Goal: Information Seeking & Learning: Learn about a topic

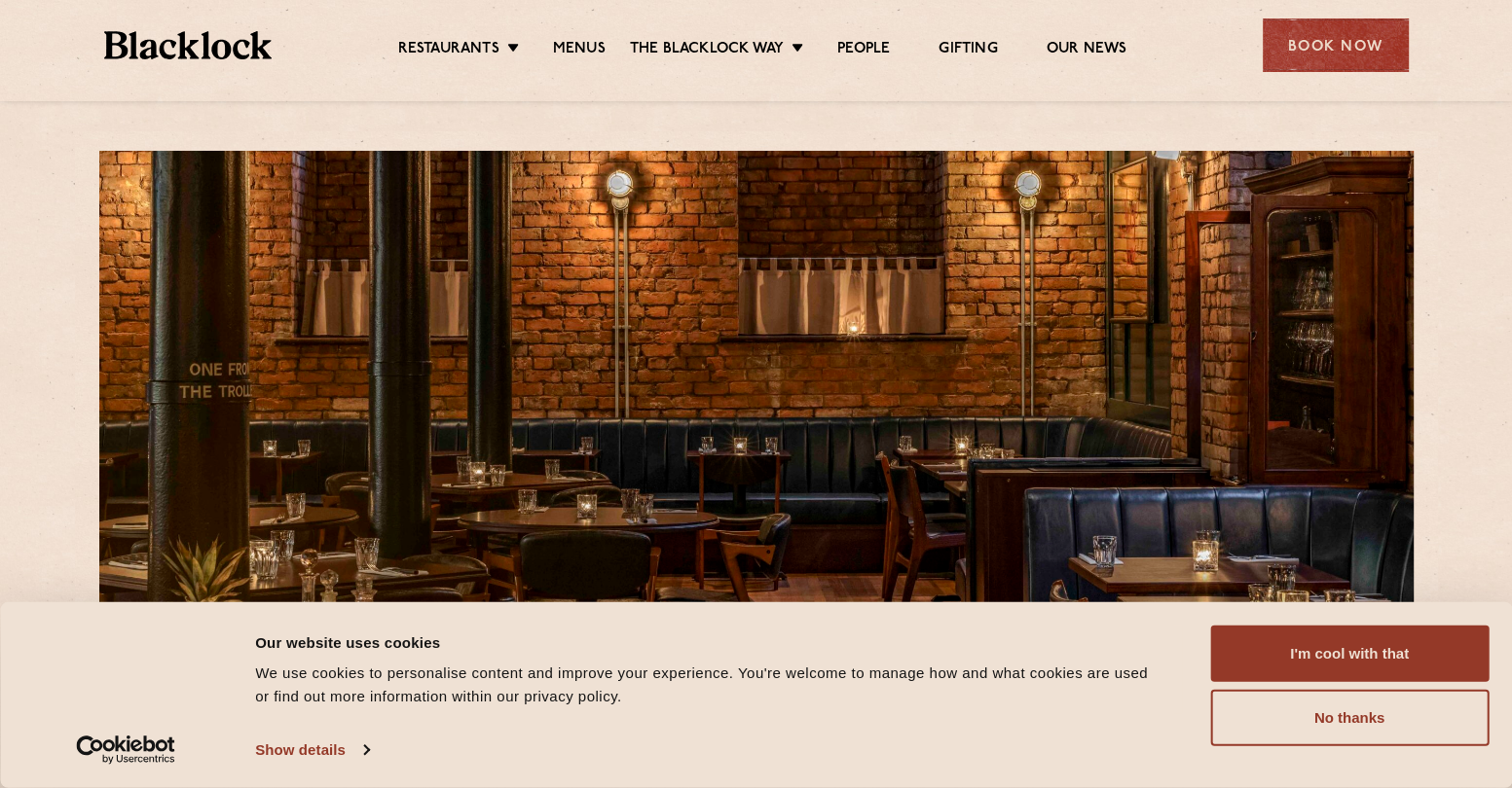
click at [606, 42] on li "Menus" at bounding box center [579, 51] width 102 height 22
click at [594, 44] on link "Menus" at bounding box center [579, 51] width 53 height 22
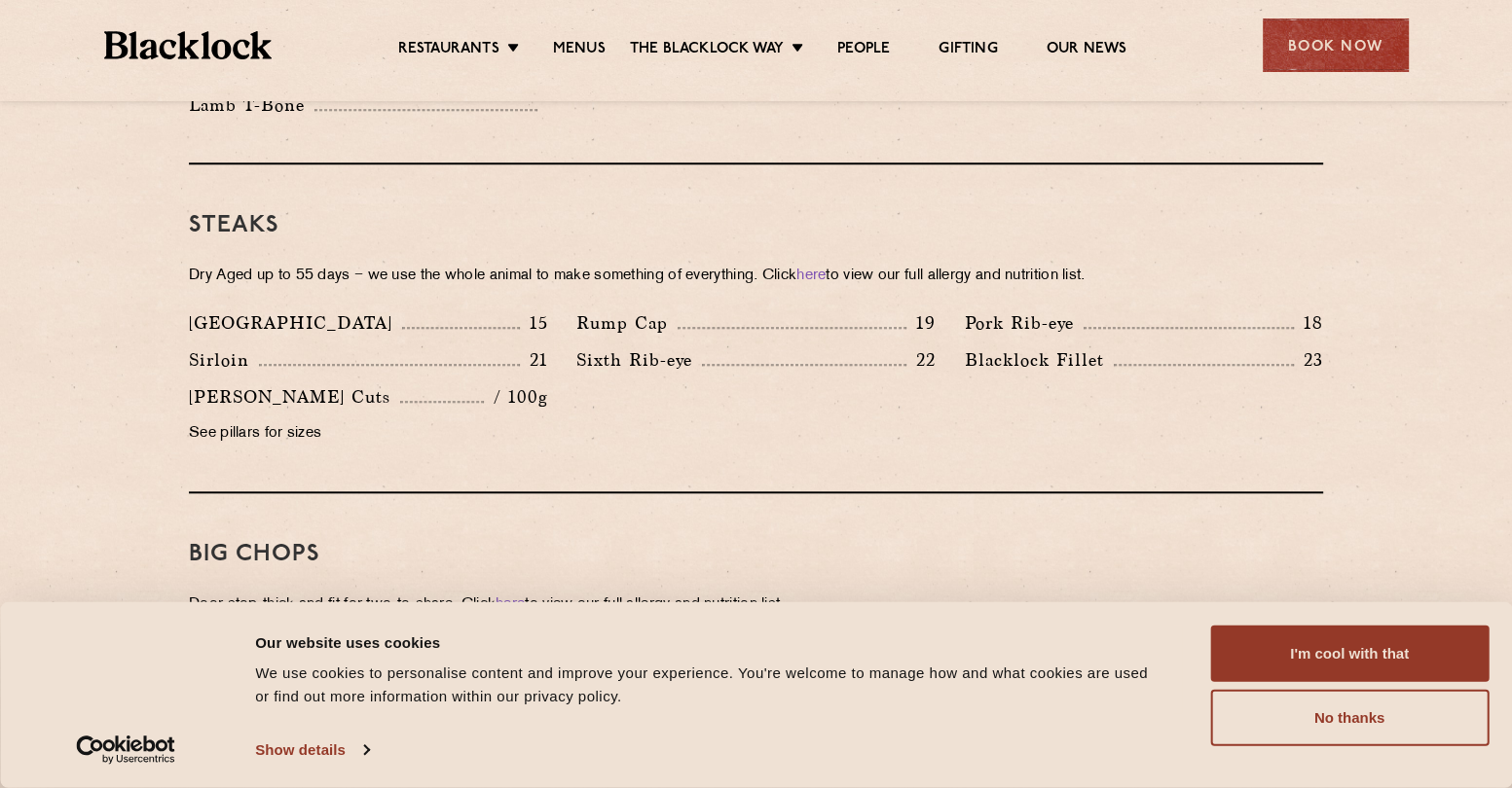
scroll to position [1752, 0]
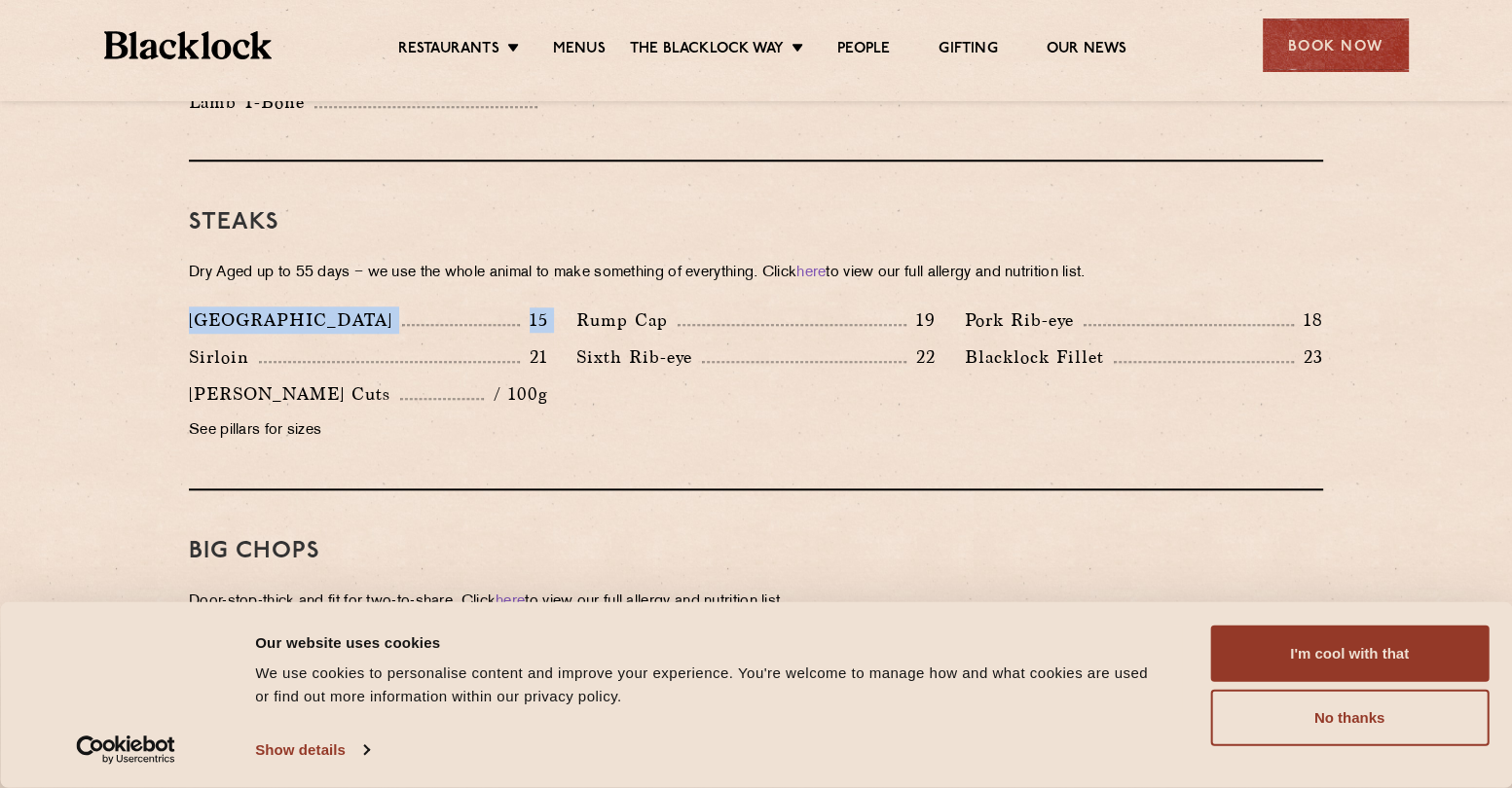
drag, startPoint x: 196, startPoint y: 287, endPoint x: 572, endPoint y: 298, distance: 376.2
click at [572, 307] on div "Denver 15 Rump Cap 19 Pork Rib-eye 18 Sirloin 21 Sixth Rib-eye 22 Blacklock Fil…" at bounding box center [755, 380] width 1163 height 148
click at [519, 381] on p "/ 100g" at bounding box center [515, 394] width 64 height 25
drag, startPoint x: 521, startPoint y: 339, endPoint x: 630, endPoint y: 338, distance: 109.0
click at [630, 338] on div "Denver 15 Rump Cap 19 Pork Rib-eye 18 Sirloin 21 Sixth Rib-eye 22 Blacklock Fil…" at bounding box center [755, 380] width 1163 height 148
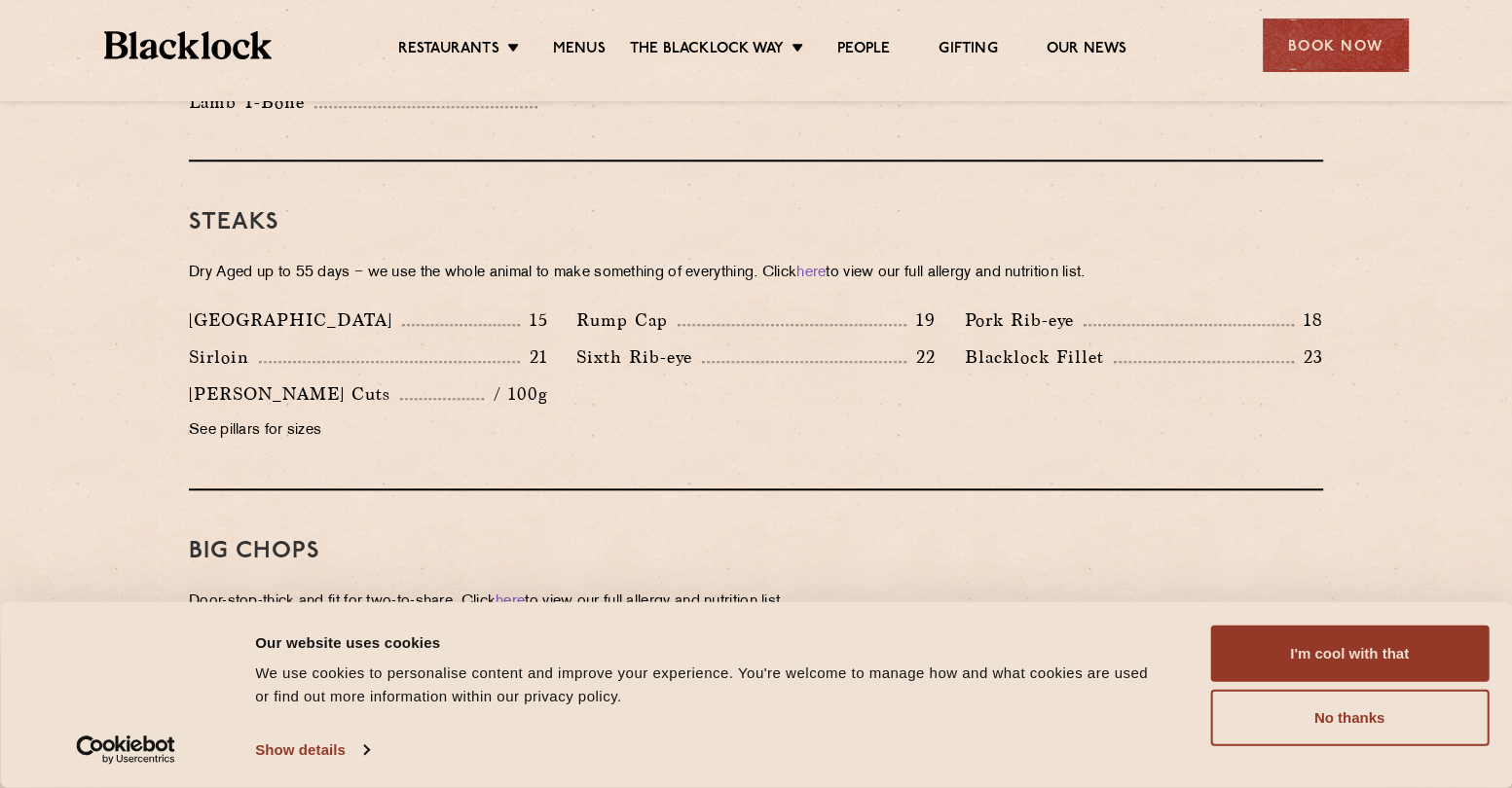
click at [812, 343] on div "Sixth Rib-eye 22" at bounding box center [755, 357] width 358 height 27
drag, startPoint x: 579, startPoint y: 322, endPoint x: 996, endPoint y: 332, distance: 417.1
click at [996, 332] on div "Denver 15 Rump Cap 19 Pork Rib-eye 18 Sirloin 21 Sixth Rib-eye 22 Blacklock Fil…" at bounding box center [755, 380] width 1163 height 148
click at [1016, 344] on div "Blacklock Fillet 23" at bounding box center [1143, 362] width 387 height 37
drag, startPoint x: 984, startPoint y: 329, endPoint x: 1353, endPoint y: 341, distance: 369.2
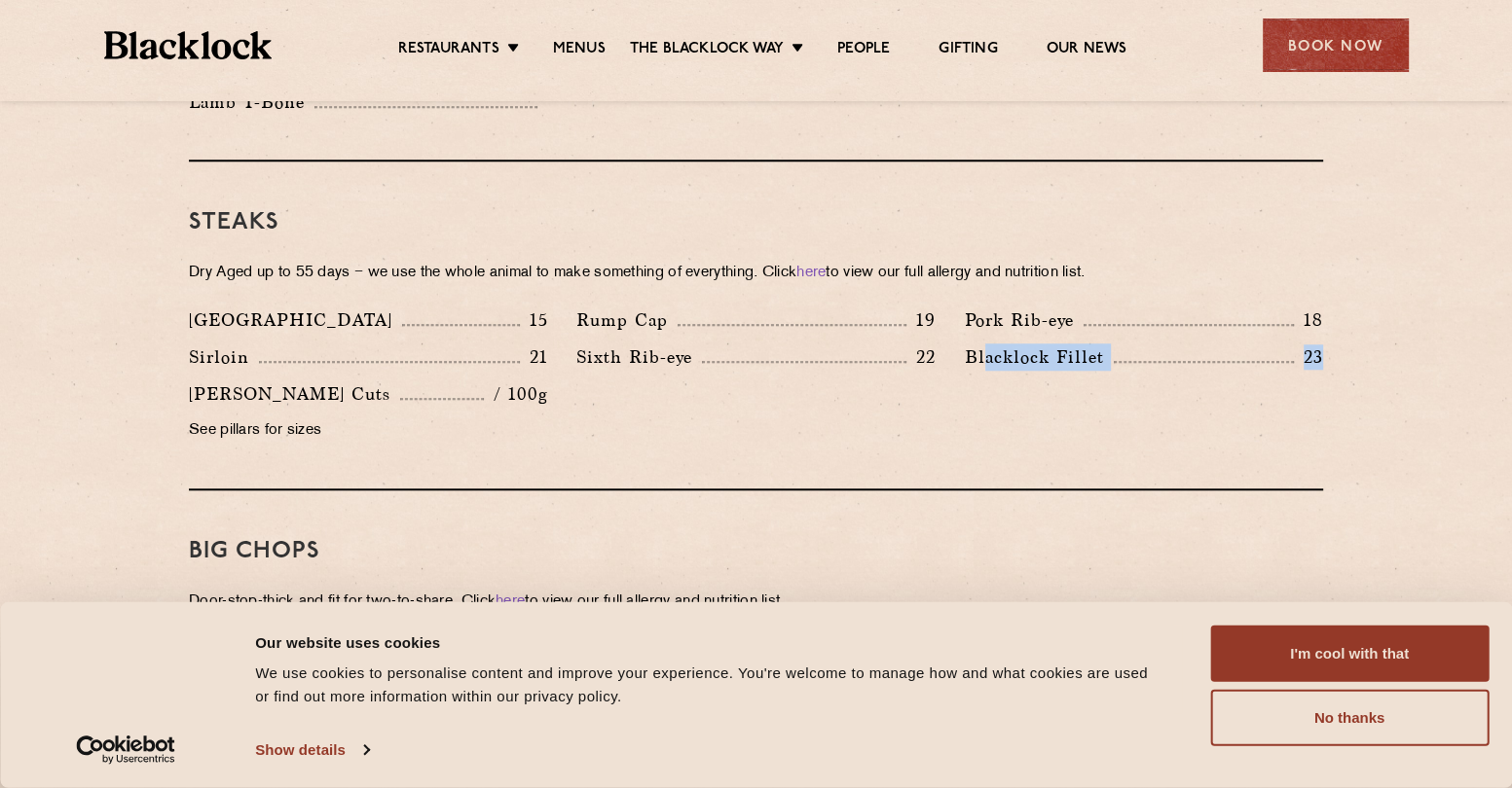
click at [1353, 341] on section "Pre Chop Bites Blacklock Potted Meats & Kimchi 2 Egg & Anchovy 2 Cheese & Pickl…" at bounding box center [756, 628] width 1512 height 2801
click at [1352, 341] on section "Pre Chop Bites Blacklock Potted Meats & Kimchi 2 Egg & Anchovy 2 Cheese & Pickl…" at bounding box center [756, 628] width 1512 height 2801
drag, startPoint x: 1047, startPoint y: 291, endPoint x: 1262, endPoint y: 347, distance: 222.2
click at [1309, 328] on div "Denver 15 Rump Cap 19 Pork Rib-eye 18 Sirloin 21 Sixth Rib-eye 22 Blacklock Fil…" at bounding box center [755, 380] width 1163 height 148
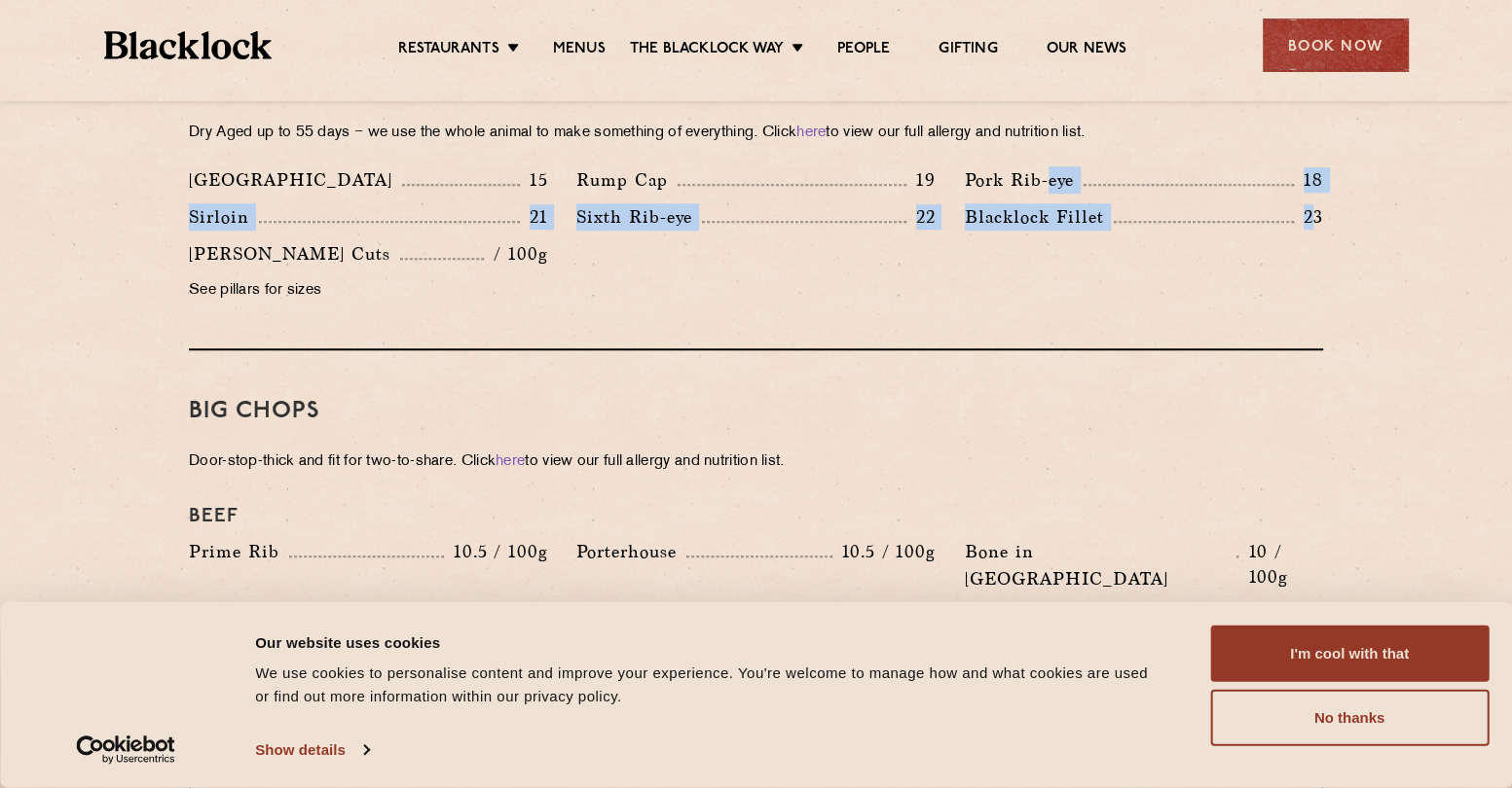
scroll to position [1849, 0]
